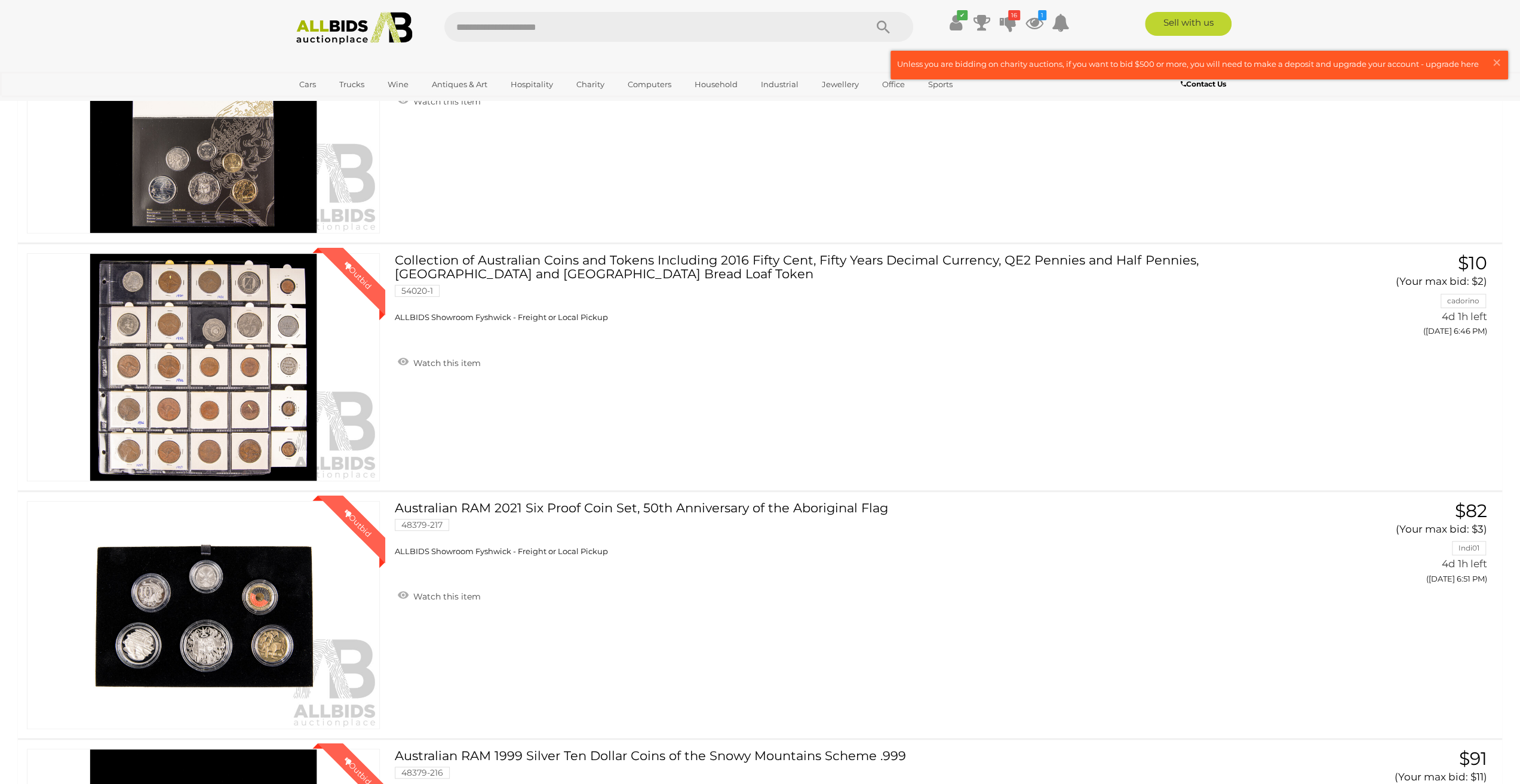
scroll to position [537, 0]
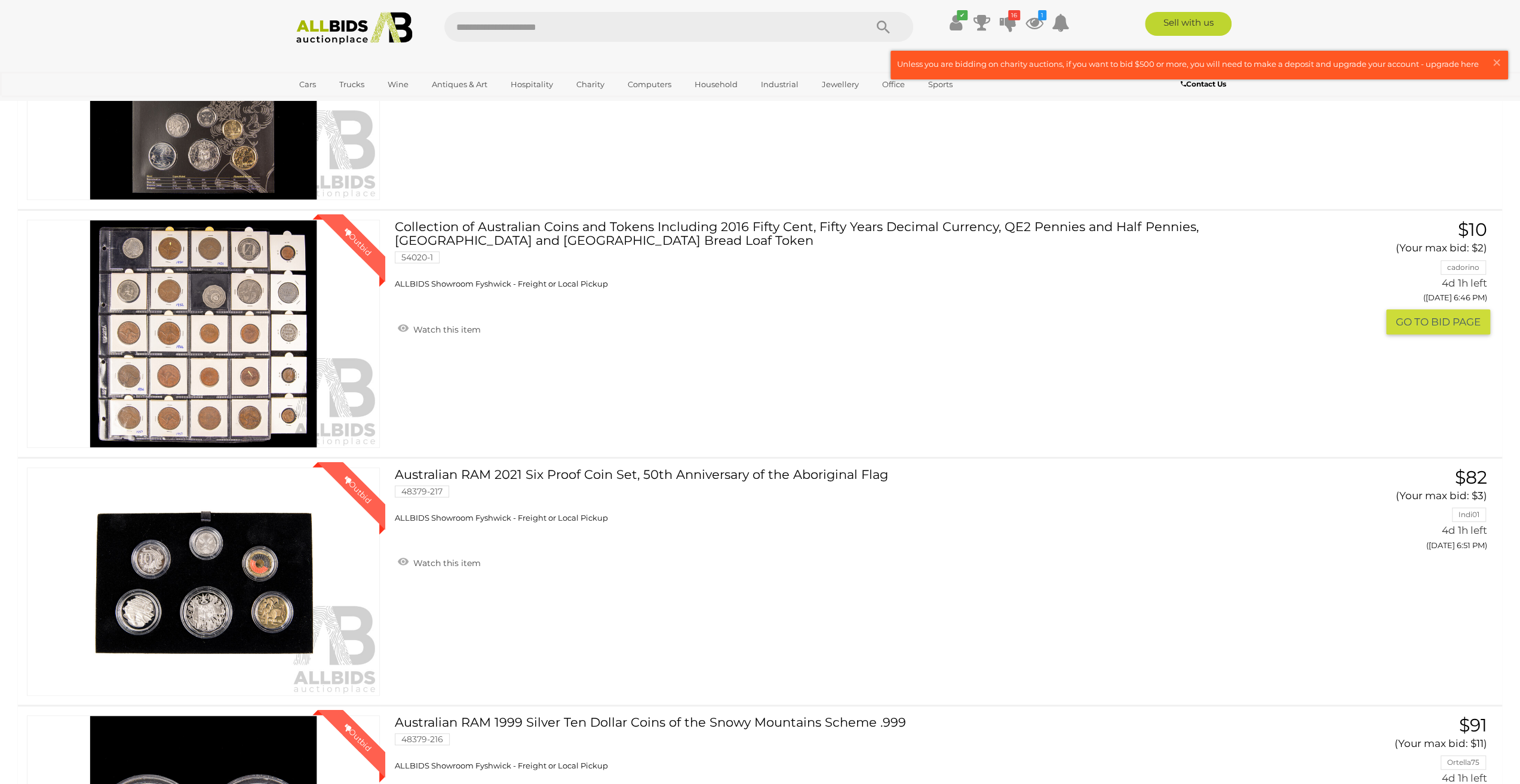
click at [201, 325] on img at bounding box center [203, 334] width 351 height 227
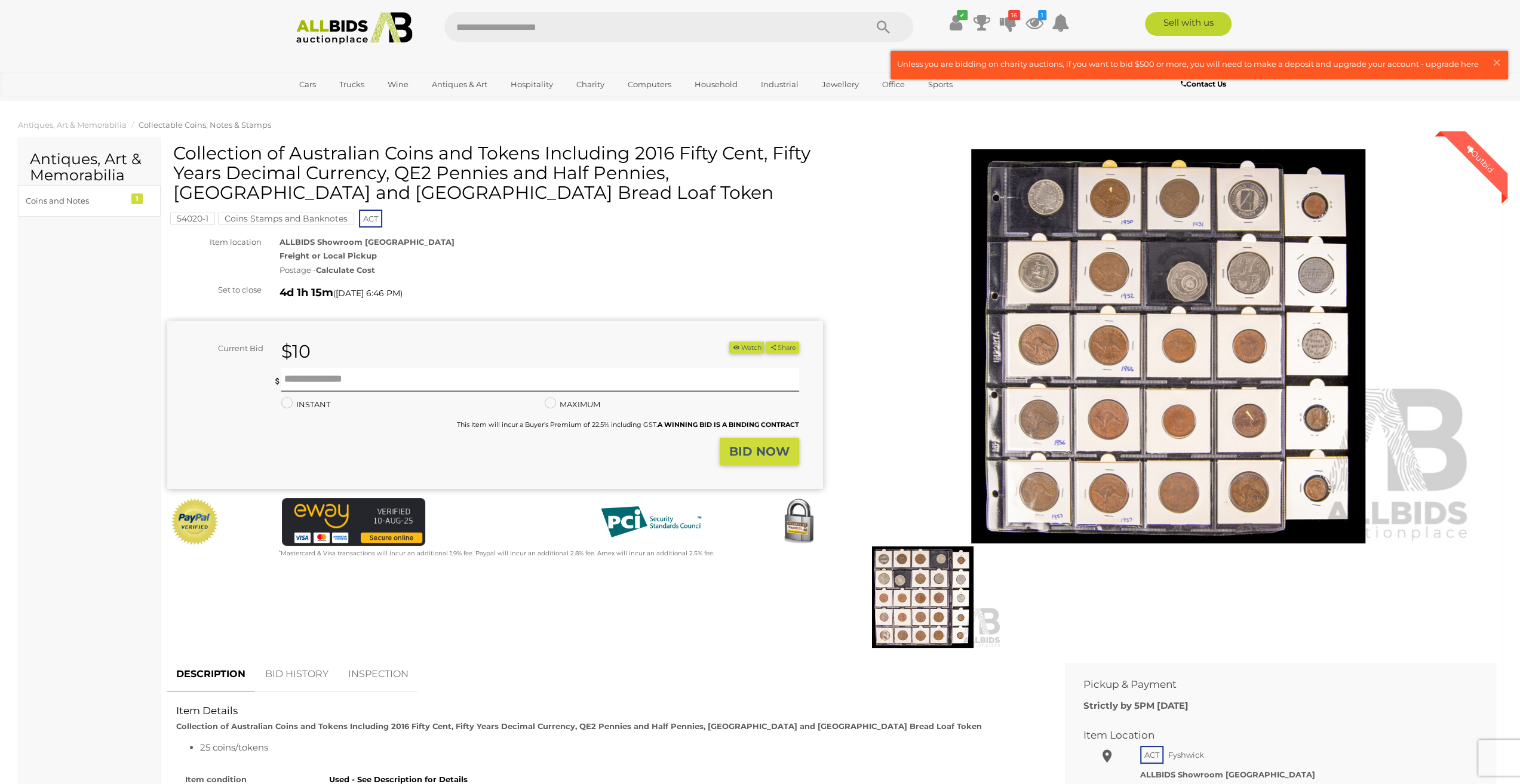
click at [1172, 349] on img at bounding box center [1169, 347] width 611 height 394
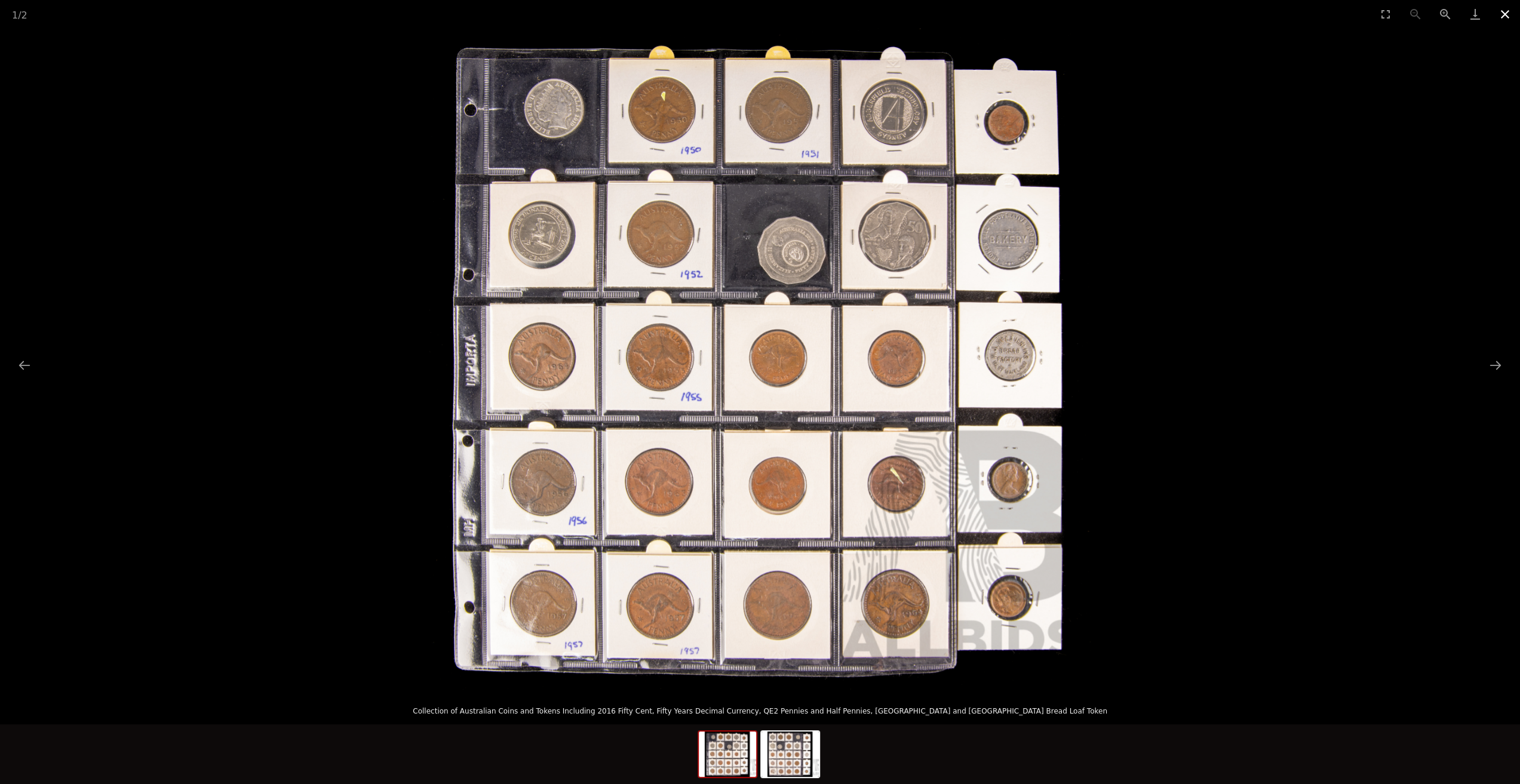
click at [1501, 14] on button "Close gallery" at bounding box center [1505, 14] width 30 height 28
